Goal: Task Accomplishment & Management: Use online tool/utility

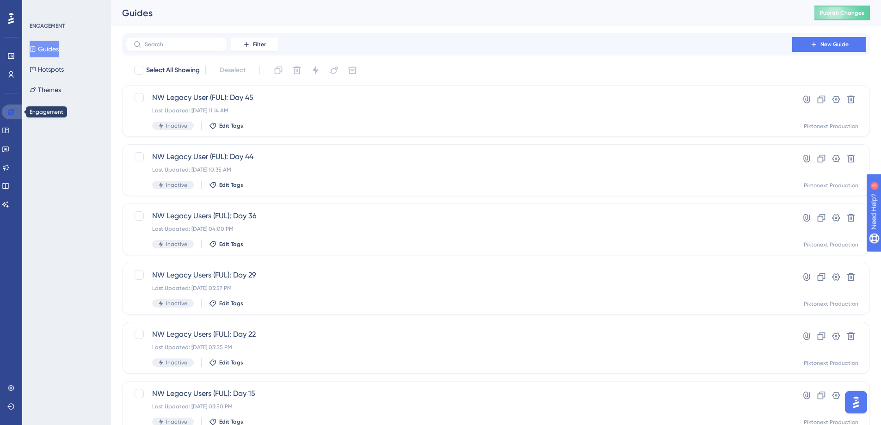
click at [17, 111] on link at bounding box center [13, 112] width 22 height 15
click at [72, 169] on div "ENGAGEMENT Guides Hotspots Themes" at bounding box center [66, 212] width 89 height 425
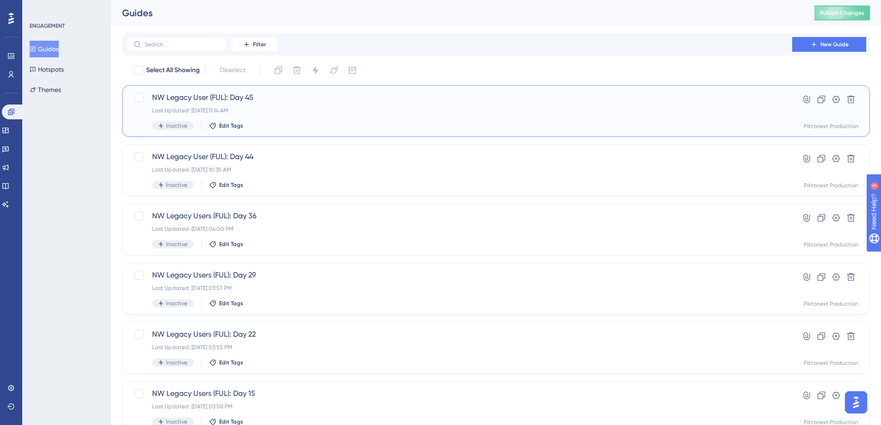
click at [277, 115] on div "NW Legacy User (FUL): Day 45 Last Updated: [DATE] 11:14 AM Inactive Edit Tags" at bounding box center [459, 111] width 614 height 38
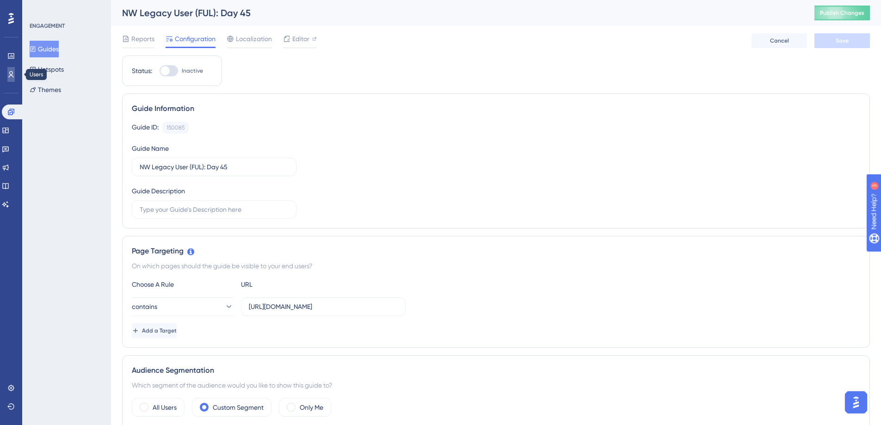
click at [7, 73] on link at bounding box center [10, 74] width 7 height 15
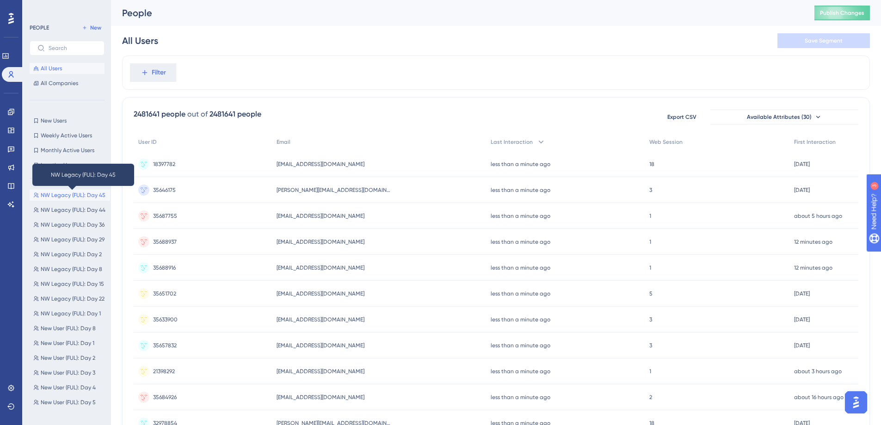
click at [61, 192] on span "NW Legacy (FUL): Day 45" at bounding box center [73, 195] width 65 height 7
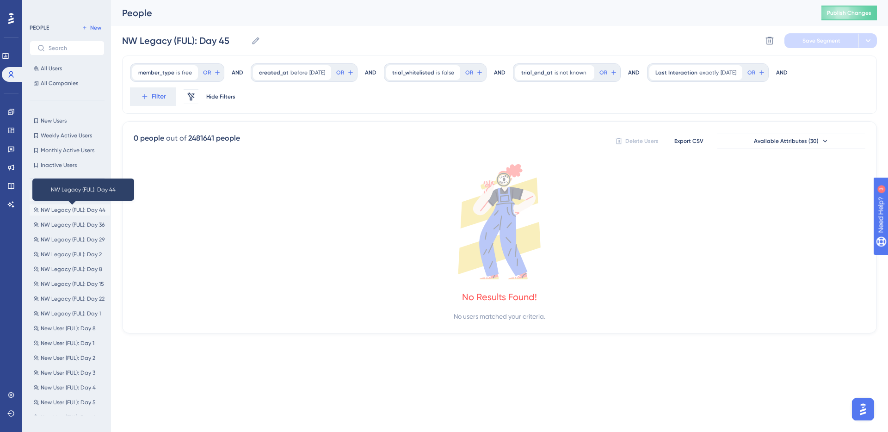
click at [62, 207] on span "NW Legacy (FUL): Day 44" at bounding box center [73, 209] width 65 height 7
click at [74, 314] on span "NW Legacy (FUL): Day 1" at bounding box center [71, 313] width 60 height 7
type input "NW Legacy (FUL): Day 1"
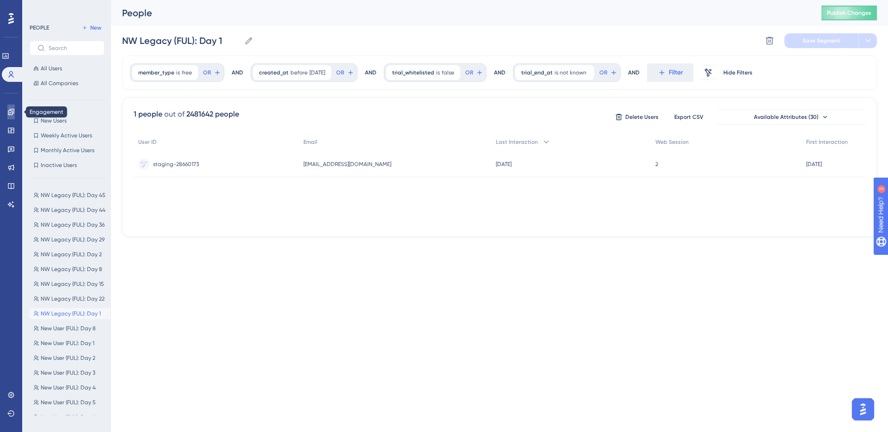
click at [10, 118] on link at bounding box center [10, 112] width 7 height 15
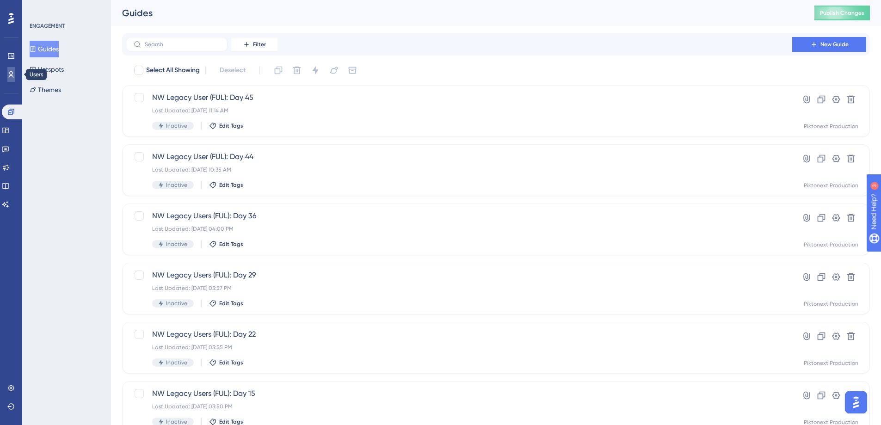
click at [12, 74] on icon at bounding box center [10, 74] width 7 height 7
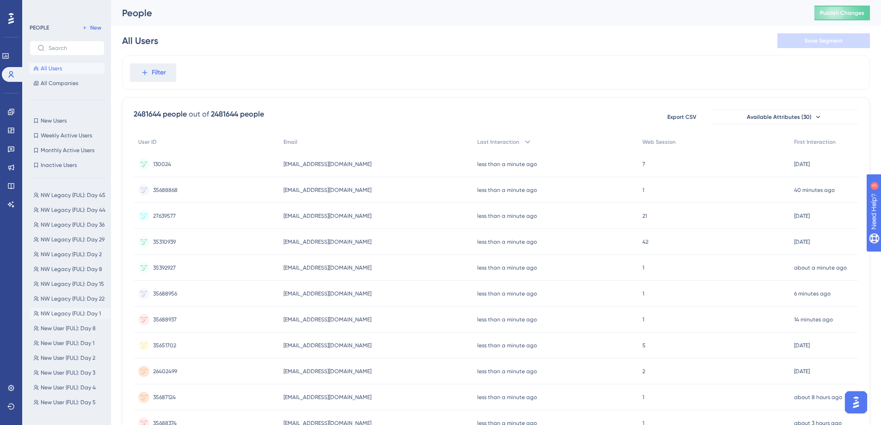
click at [64, 313] on span "NW Legacy (FUL): Day 1" at bounding box center [71, 313] width 60 height 7
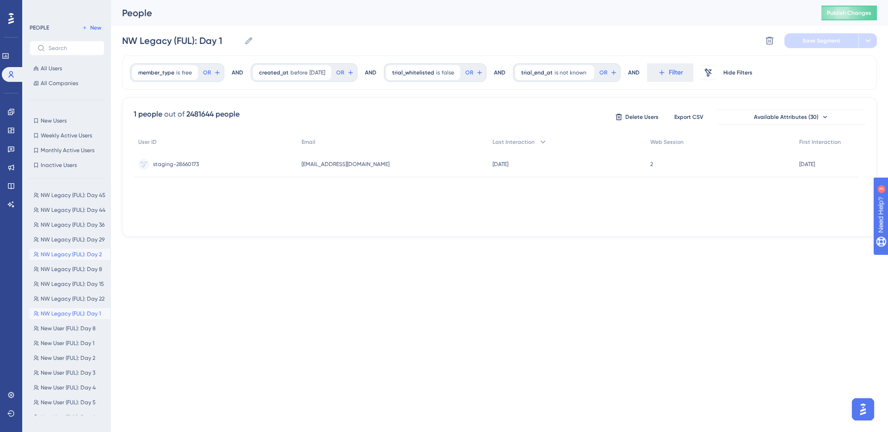
click at [73, 254] on span "NW Legacy (FUL): Day 2" at bounding box center [71, 254] width 61 height 7
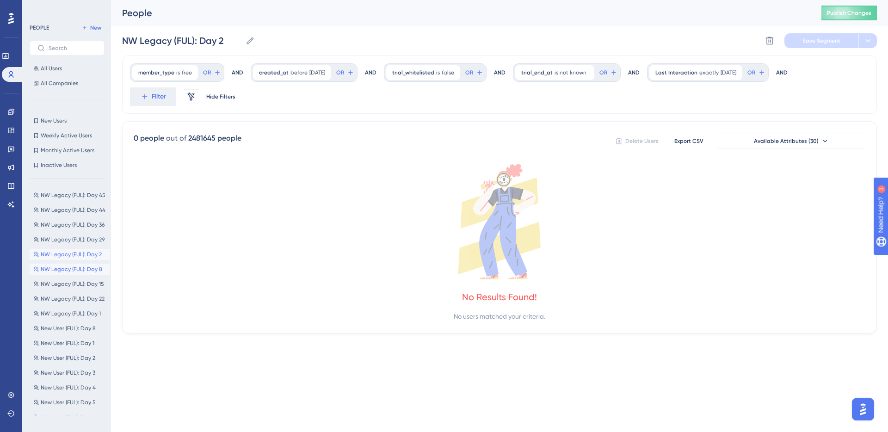
click at [86, 267] on span "NW Legacy (FUL): Day 8" at bounding box center [72, 269] width 62 height 7
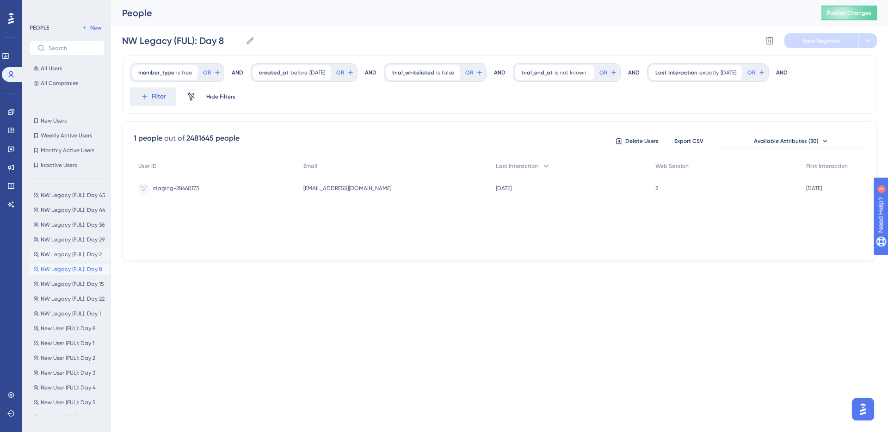
click at [56, 258] on span "NW Legacy (FUL): Day 2" at bounding box center [71, 254] width 61 height 7
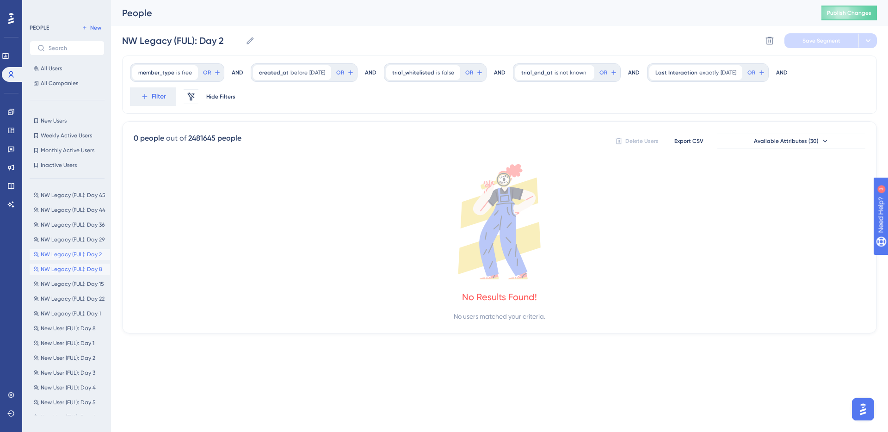
click at [79, 267] on span "NW Legacy (FUL): Day 8" at bounding box center [72, 269] width 62 height 7
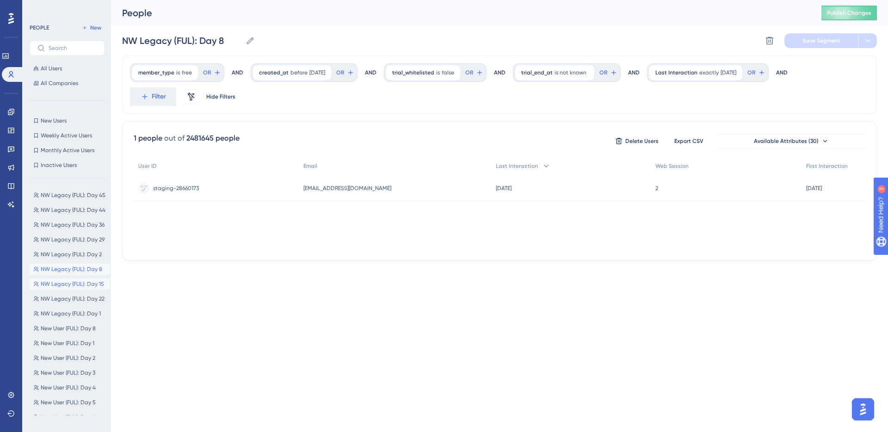
click at [88, 286] on span "NW Legacy (FUL): Day 15" at bounding box center [72, 283] width 63 height 7
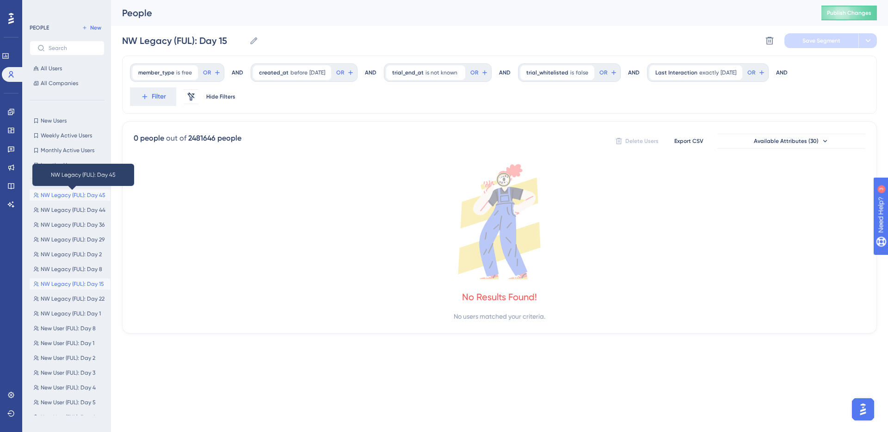
click at [86, 192] on span "NW Legacy (FUL): Day 45" at bounding box center [73, 195] width 65 height 7
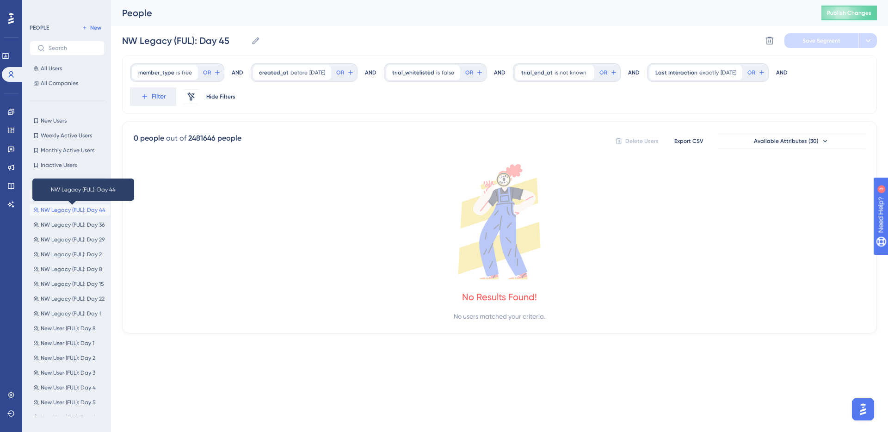
click at [62, 206] on span "NW Legacy (FUL): Day 44" at bounding box center [73, 209] width 65 height 7
click at [71, 223] on span "NW Legacy (FUL): Day 36" at bounding box center [73, 224] width 64 height 7
click at [87, 211] on span "NW Legacy (FUL): Day 44" at bounding box center [73, 209] width 65 height 7
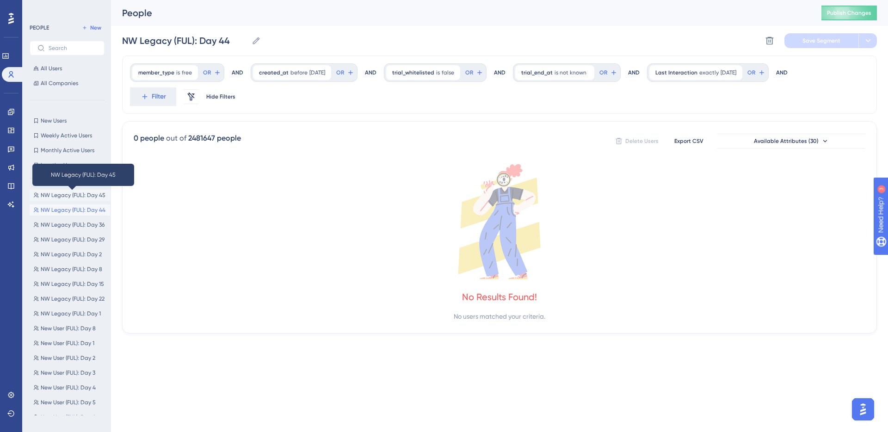
click at [86, 196] on span "NW Legacy (FUL): Day 45" at bounding box center [73, 195] width 65 height 7
type input "NW Legacy (FUL): Day 45"
